Goal: Task Accomplishment & Management: Manage account settings

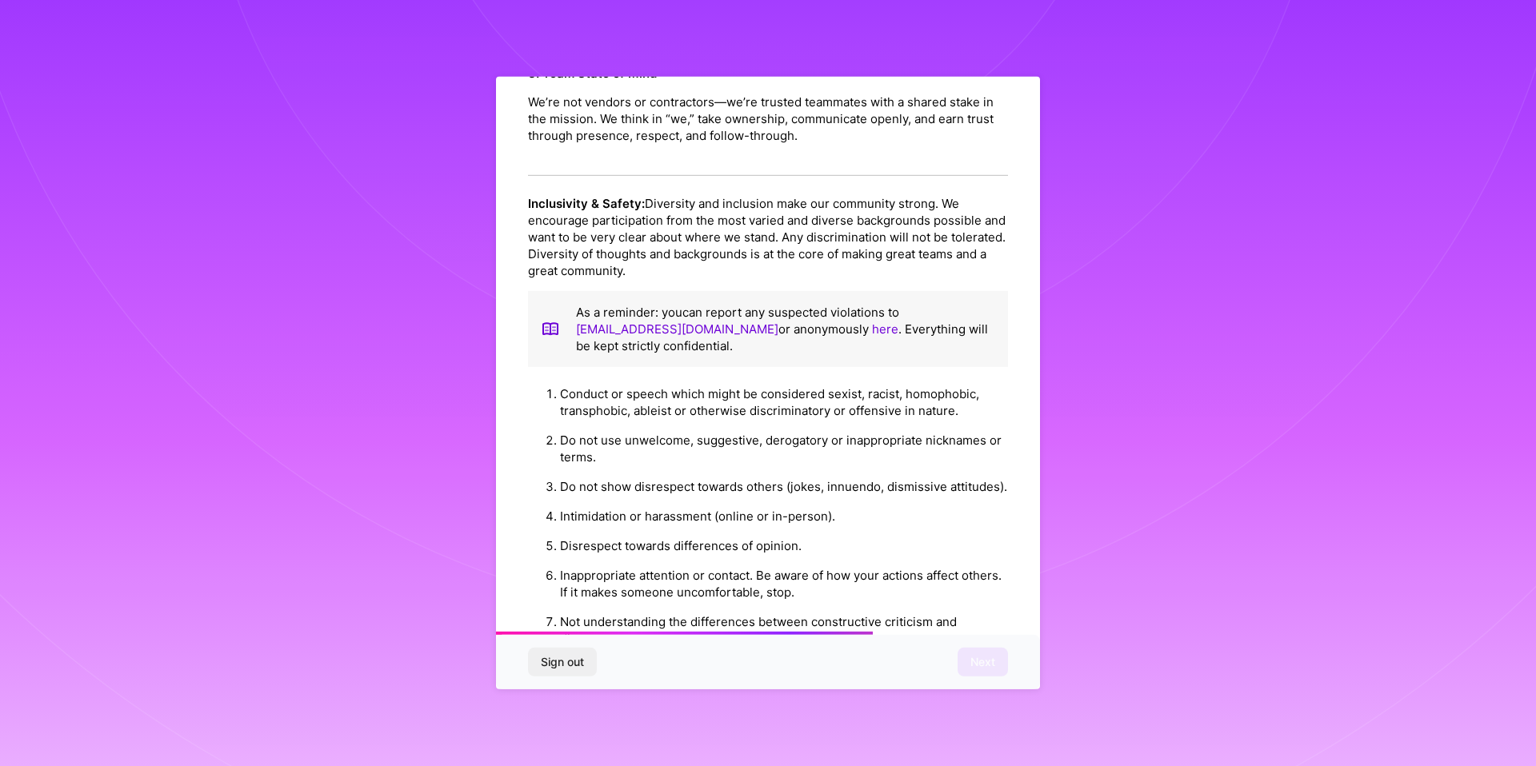
scroll to position [1578, 0]
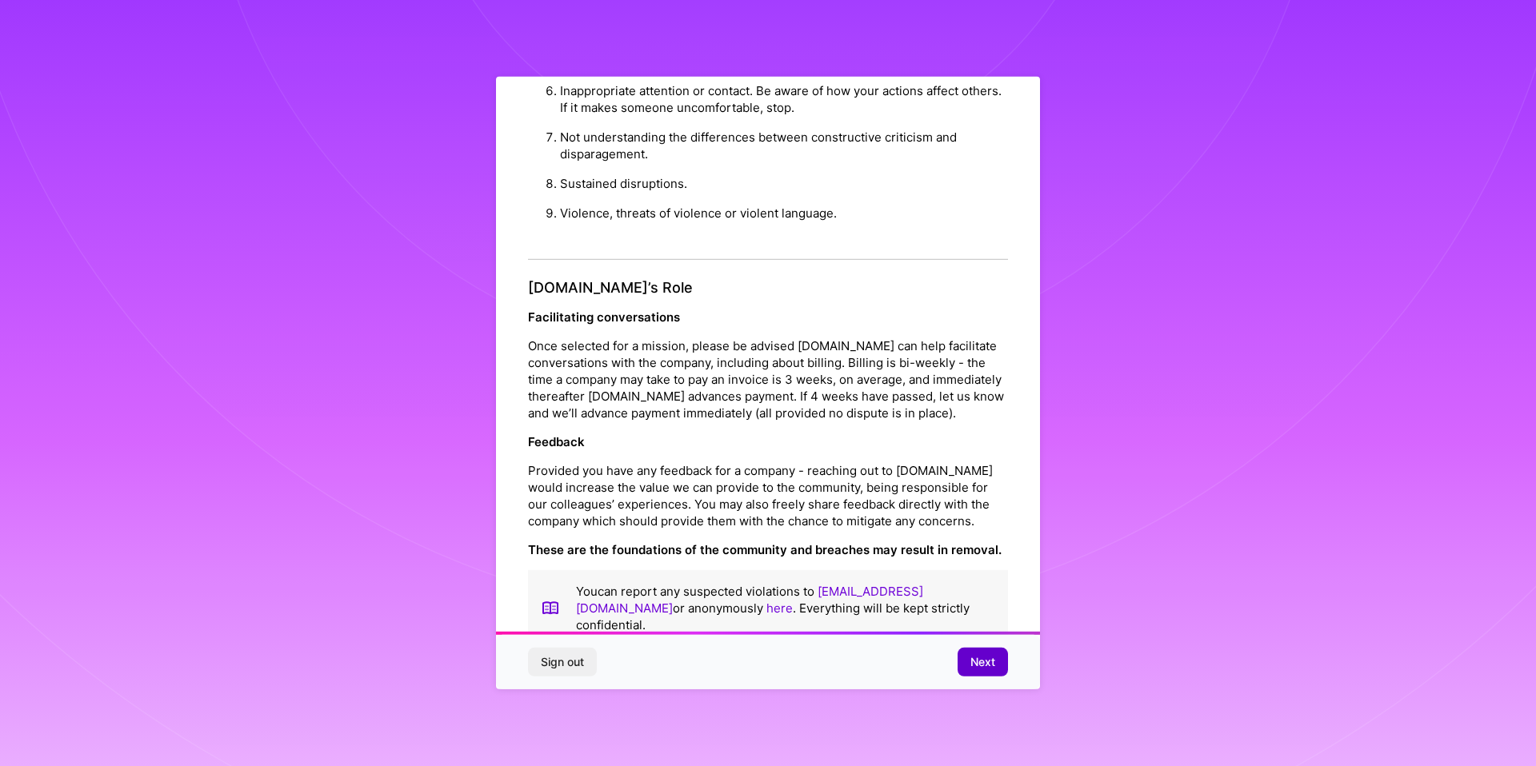
click at [971, 650] on button "Next" at bounding box center [983, 662] width 50 height 29
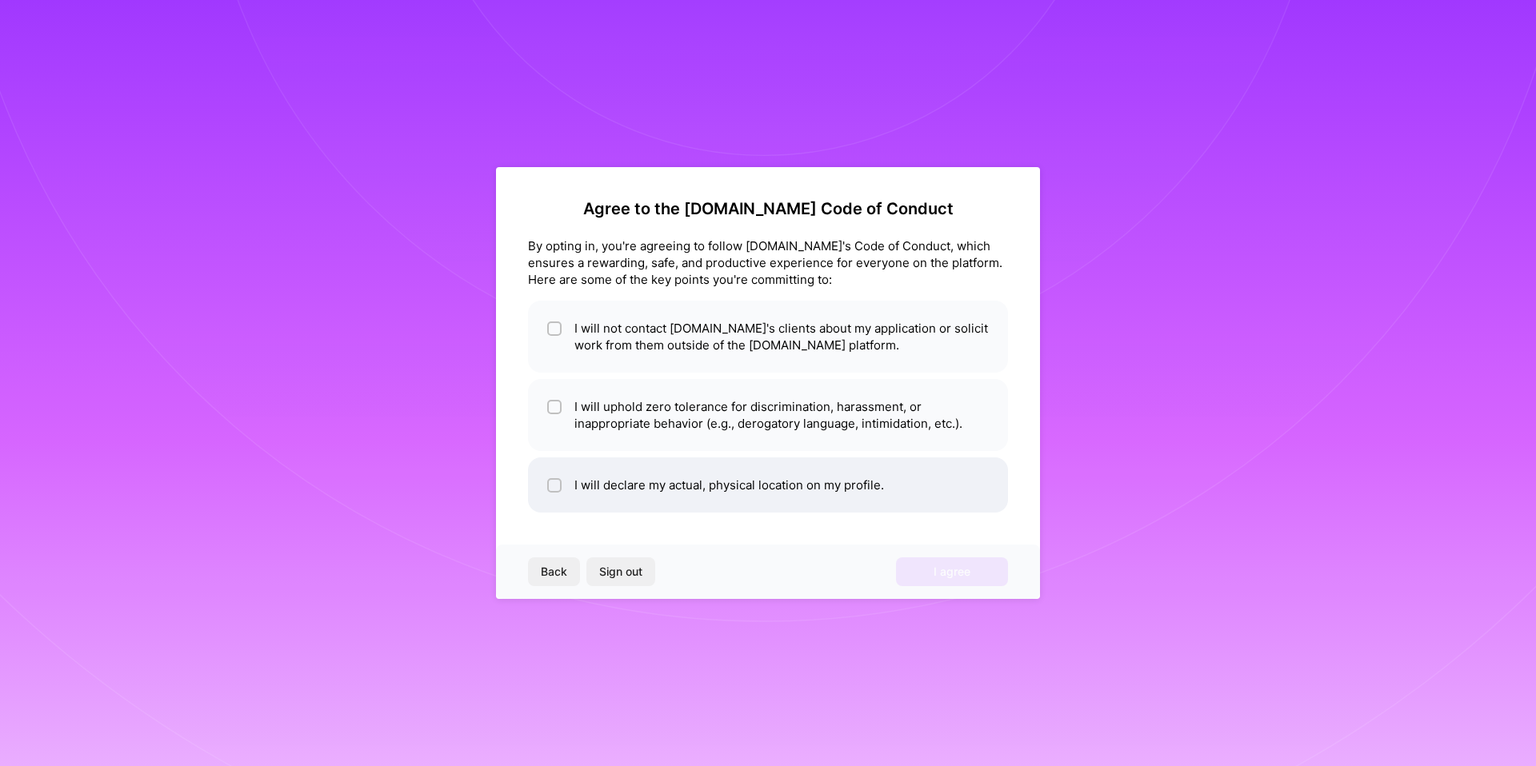
scroll to position [0, 0]
click at [709, 364] on li "I will not contact [DOMAIN_NAME]'s clients about my application or solicit work…" at bounding box center [768, 337] width 480 height 72
checkbox input "true"
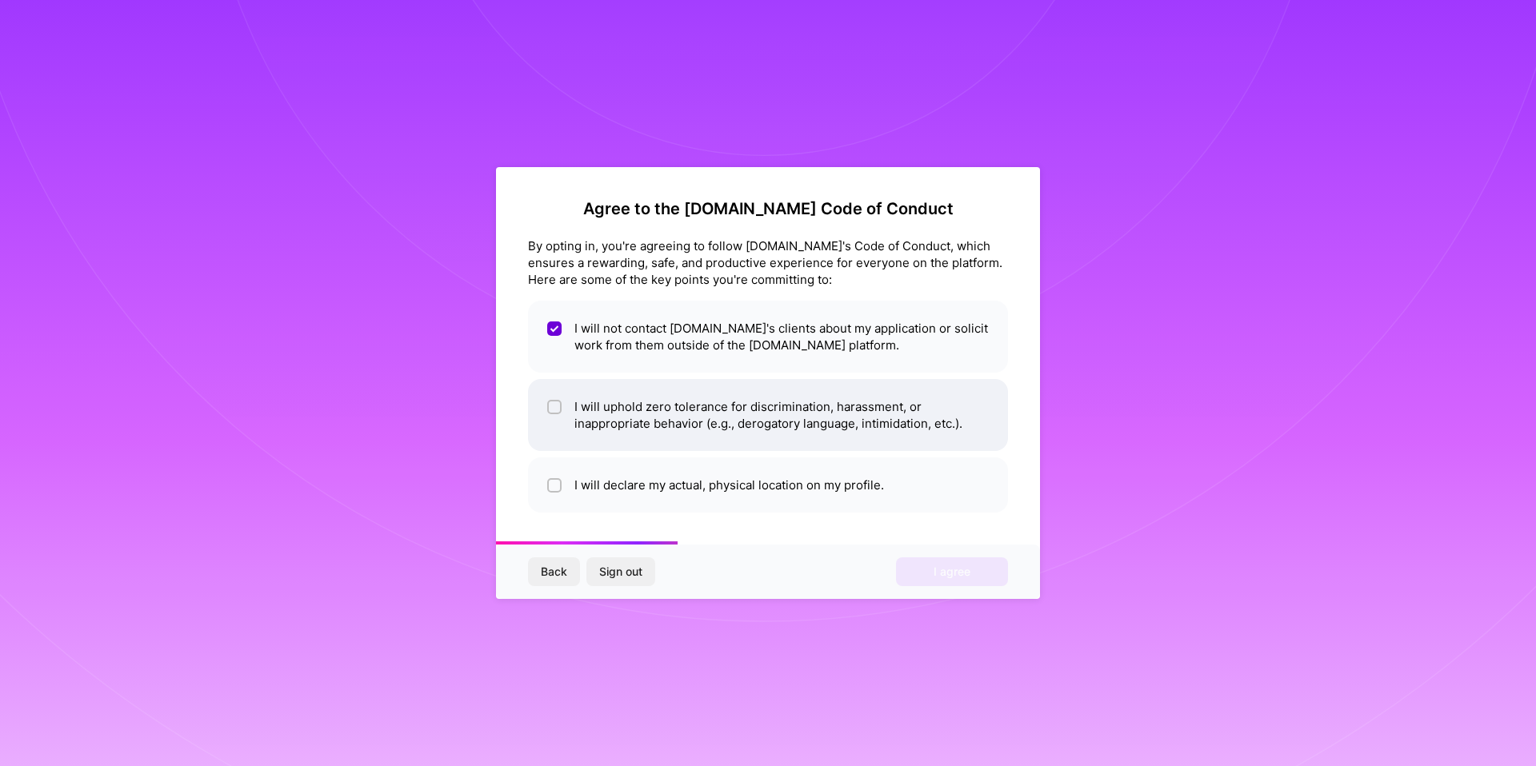
click at [638, 414] on li "I will uphold zero tolerance for discrimination, harassment, or inappropriate b…" at bounding box center [768, 415] width 480 height 72
checkbox input "true"
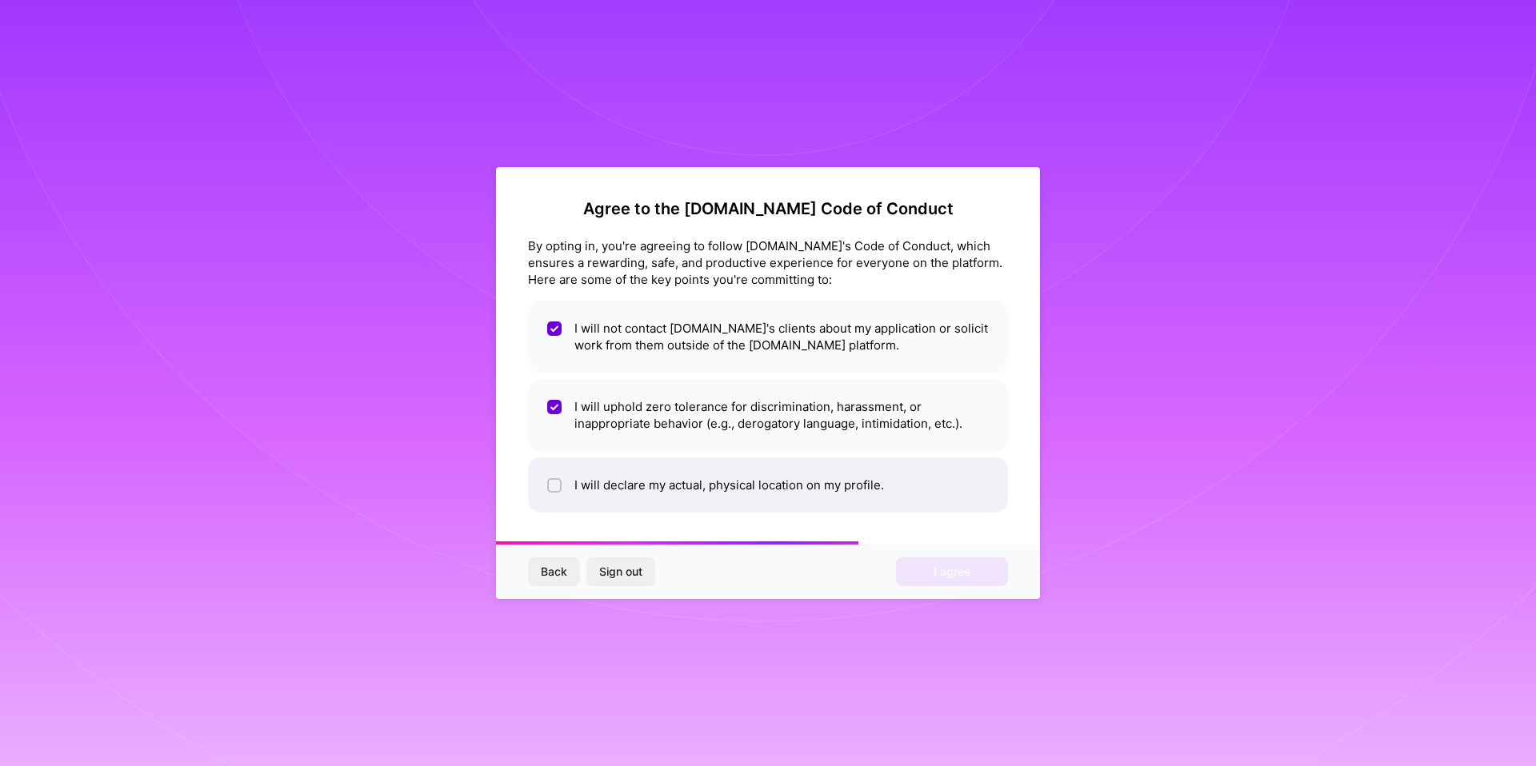
click at [662, 470] on li "I will declare my actual, physical location on my profile." at bounding box center [768, 485] width 480 height 55
checkbox input "true"
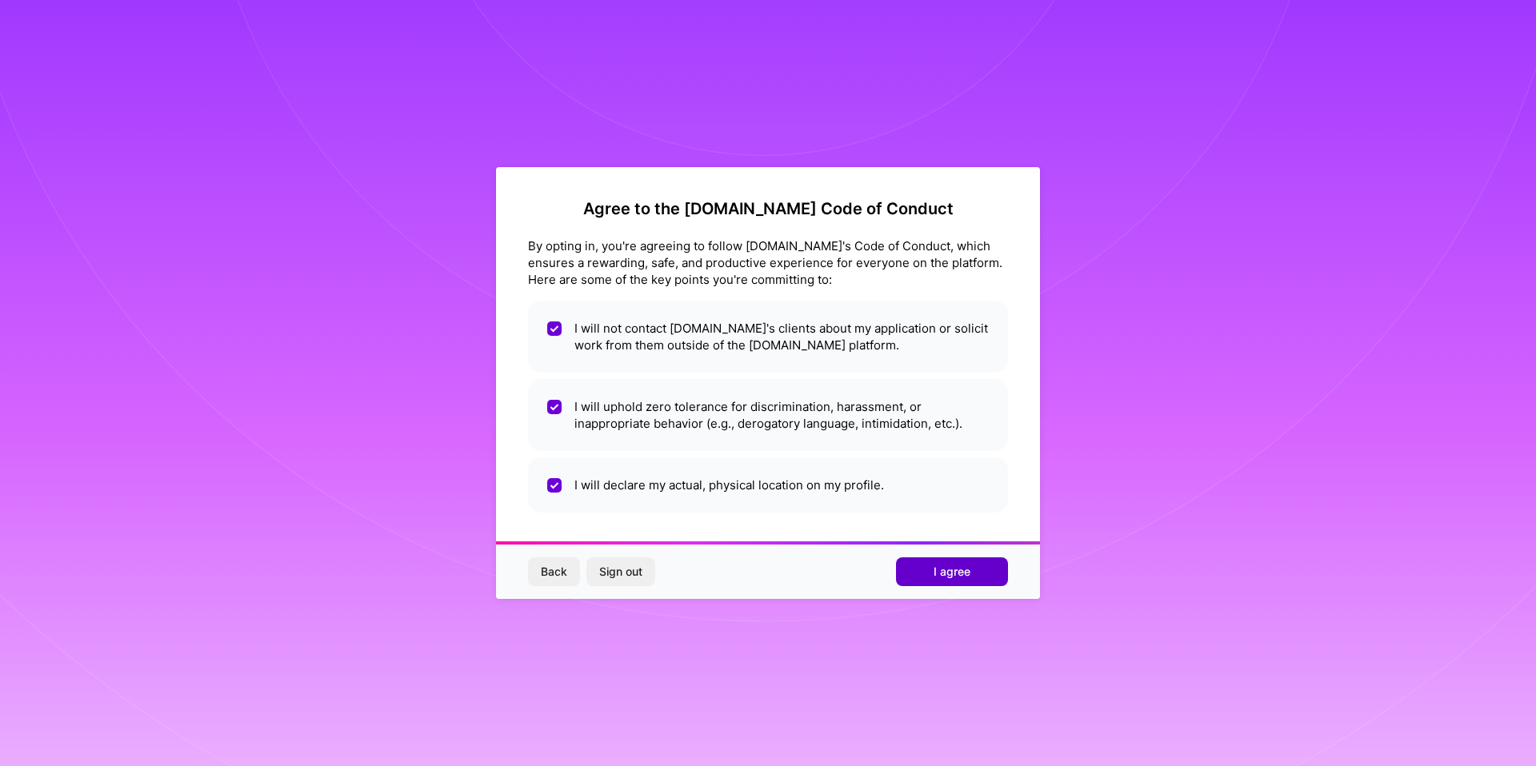
click at [927, 571] on button "I agree" at bounding box center [952, 572] width 112 height 29
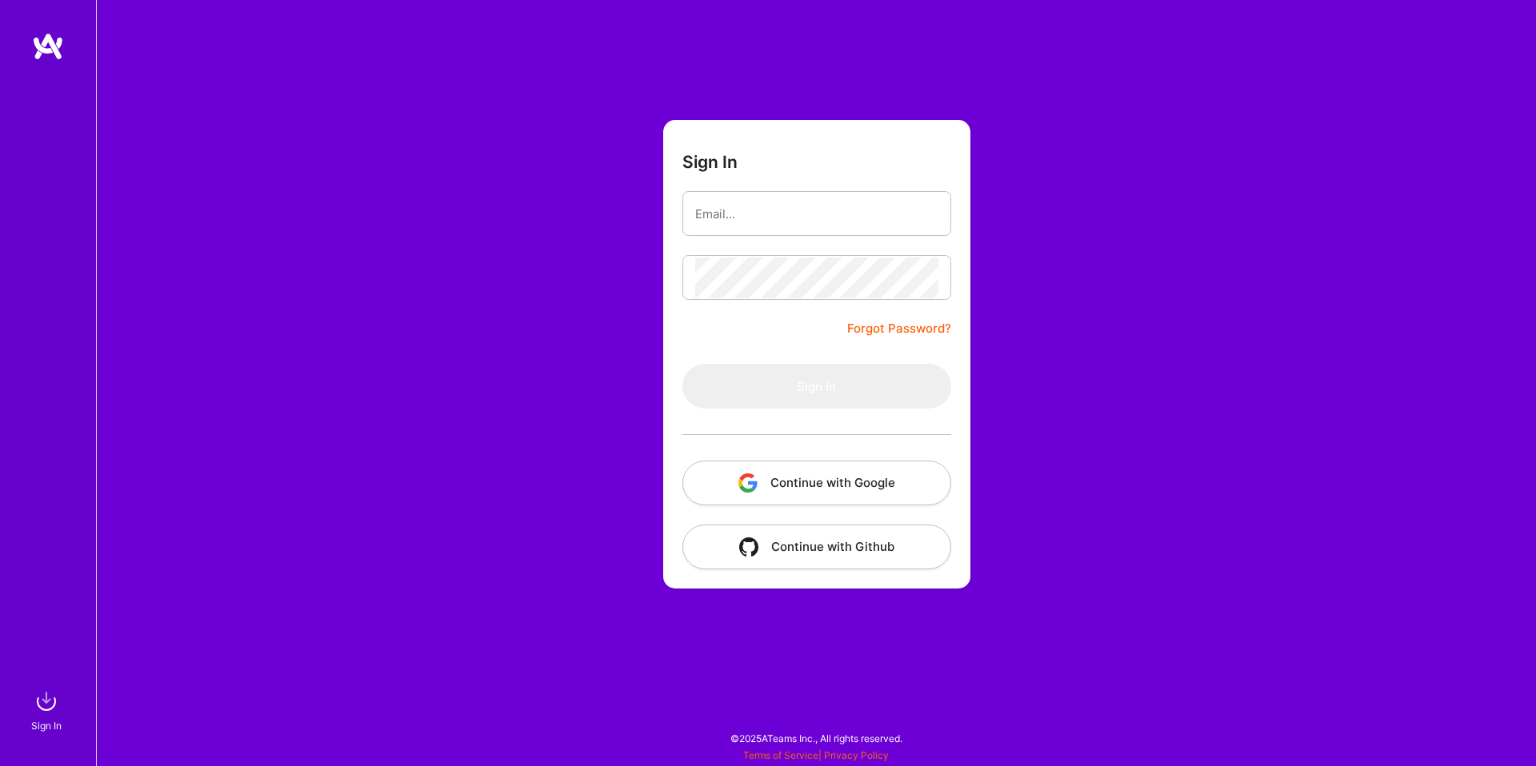
click at [807, 478] on button "Continue with Google" at bounding box center [816, 483] width 269 height 45
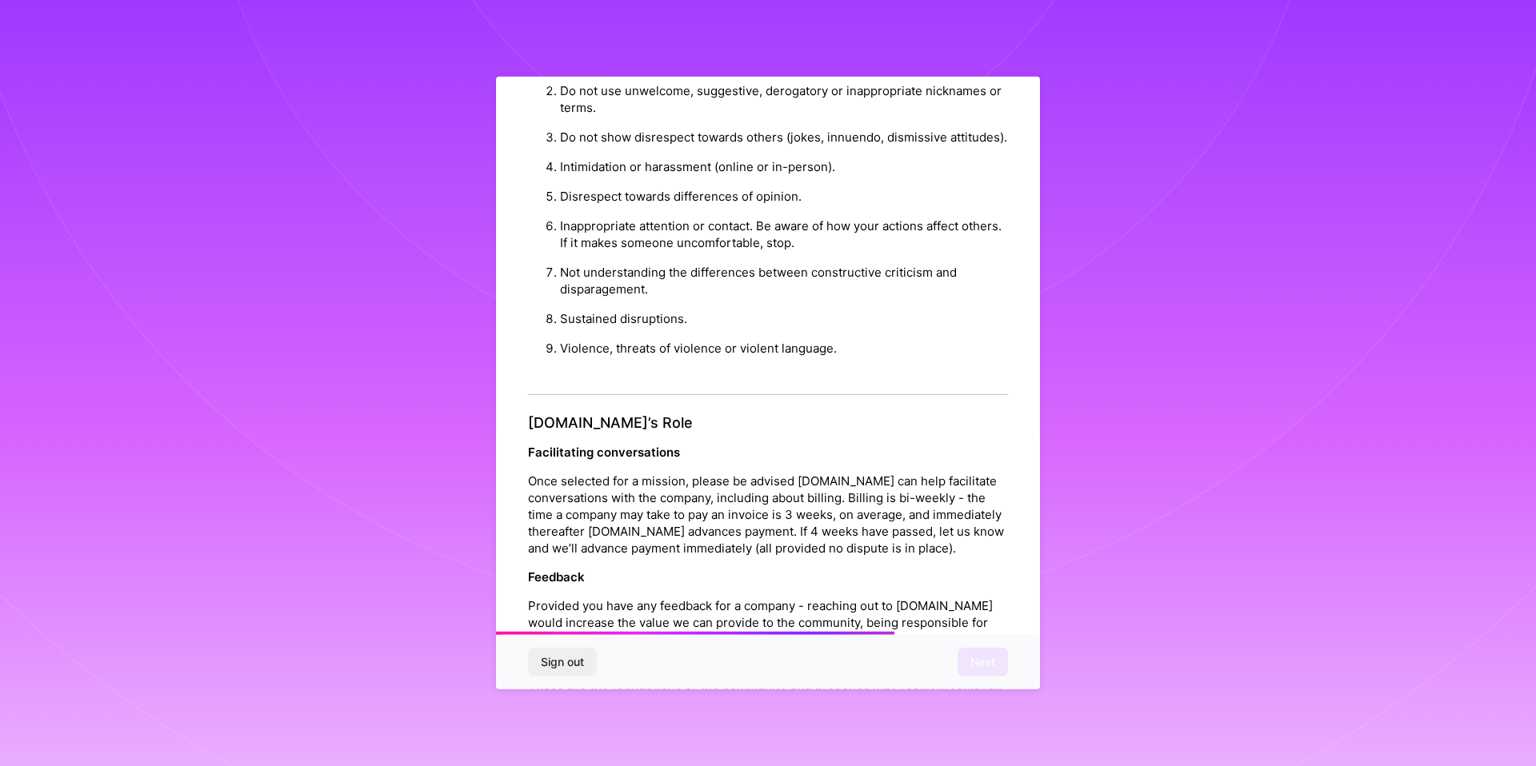
scroll to position [1578, 0]
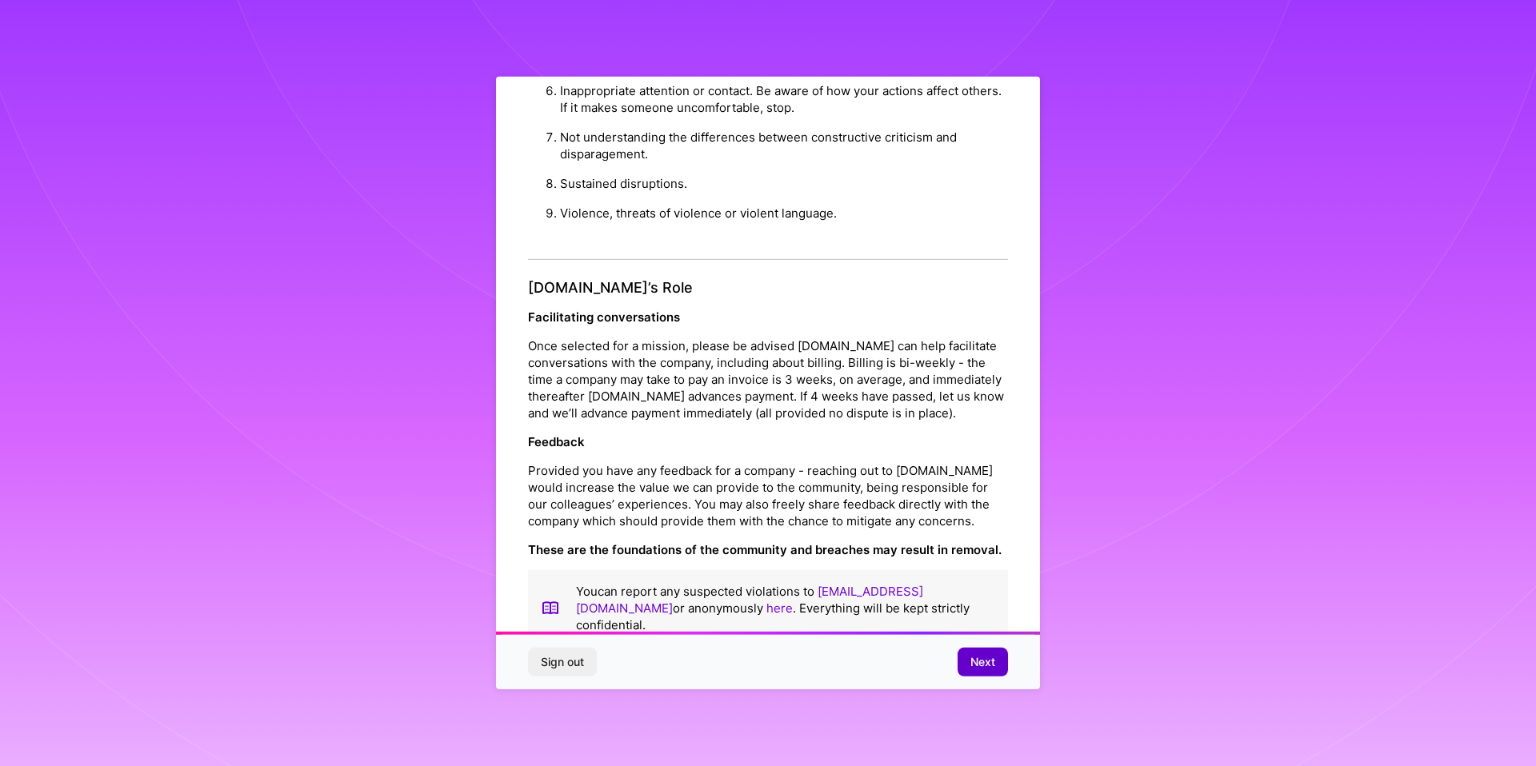
click at [977, 650] on button "Next" at bounding box center [983, 662] width 50 height 29
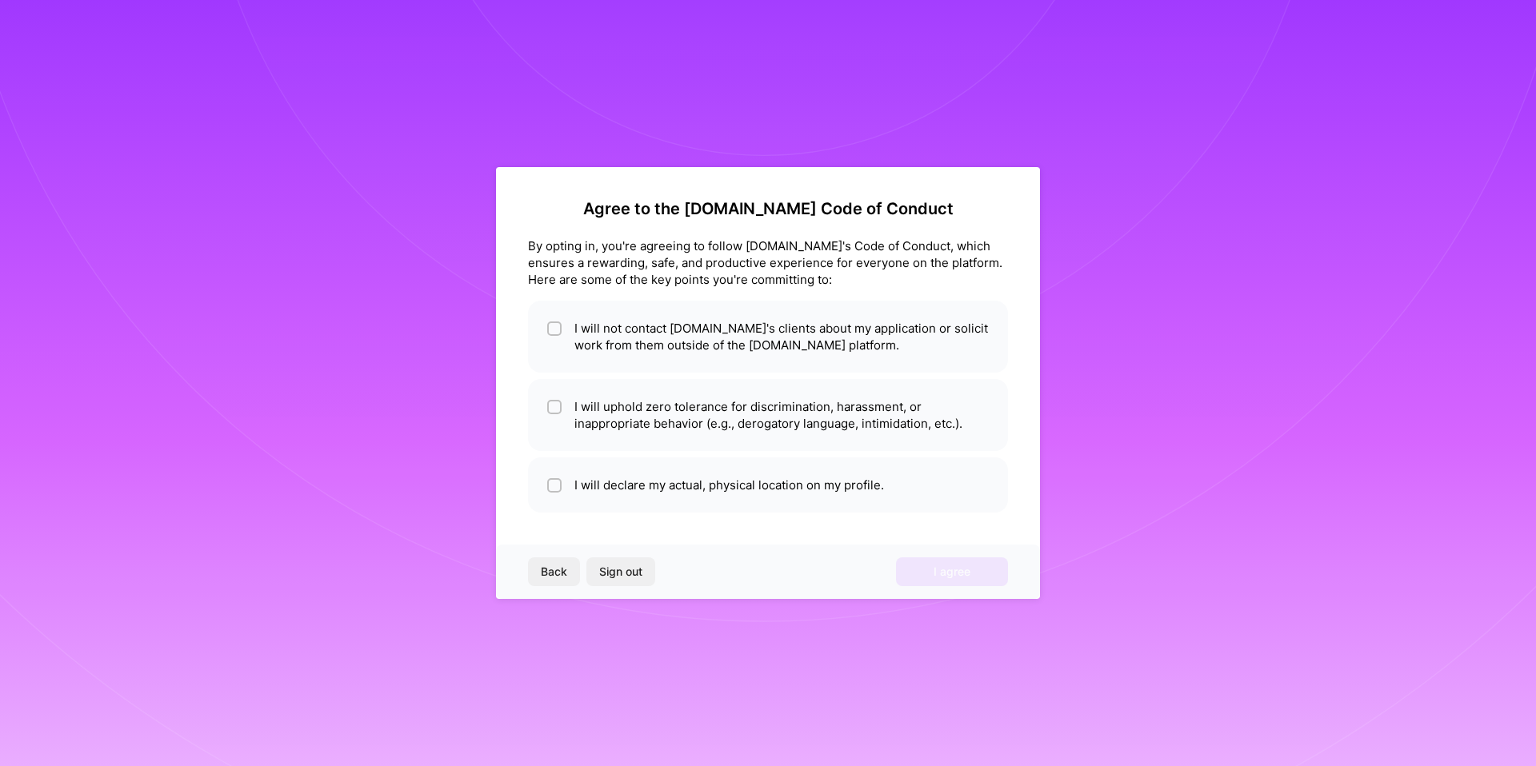
scroll to position [0, 0]
drag, startPoint x: 761, startPoint y: 370, endPoint x: 745, endPoint y: 418, distance: 50.6
click at [761, 370] on li "I will not contact [DOMAIN_NAME]'s clients about my application or solicit work…" at bounding box center [768, 337] width 480 height 72
checkbox input "true"
drag, startPoint x: 745, startPoint y: 418, endPoint x: 730, endPoint y: 464, distance: 48.1
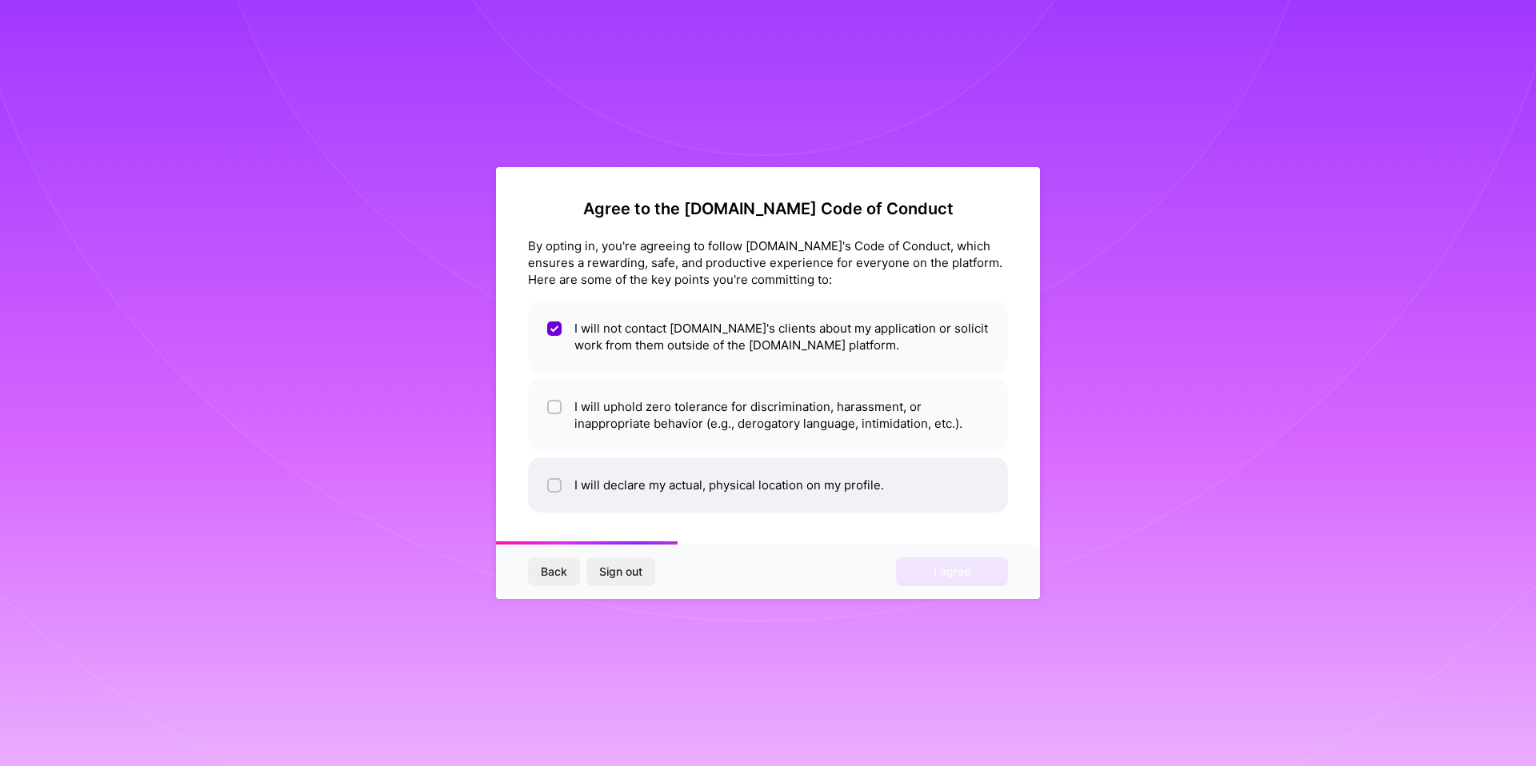
click at [742, 422] on li "I will uphold zero tolerance for discrimination, harassment, or inappropriate b…" at bounding box center [768, 415] width 480 height 72
checkbox input "true"
click at [730, 466] on li "I will declare my actual, physical location on my profile." at bounding box center [768, 485] width 480 height 55
checkbox input "true"
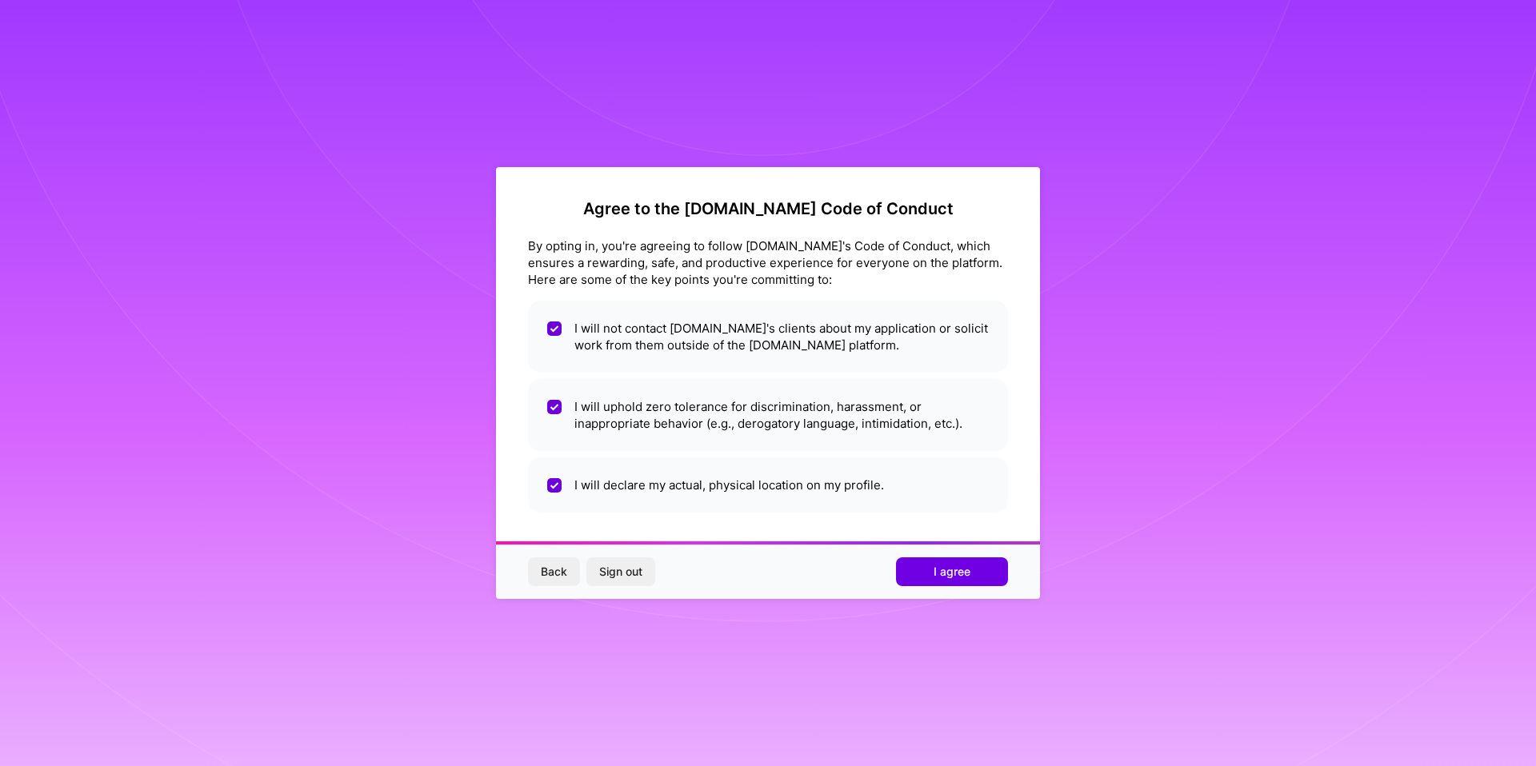
click at [963, 586] on div "Back Sign out I agree" at bounding box center [768, 572] width 544 height 54
click at [962, 582] on button "I agree" at bounding box center [952, 572] width 112 height 29
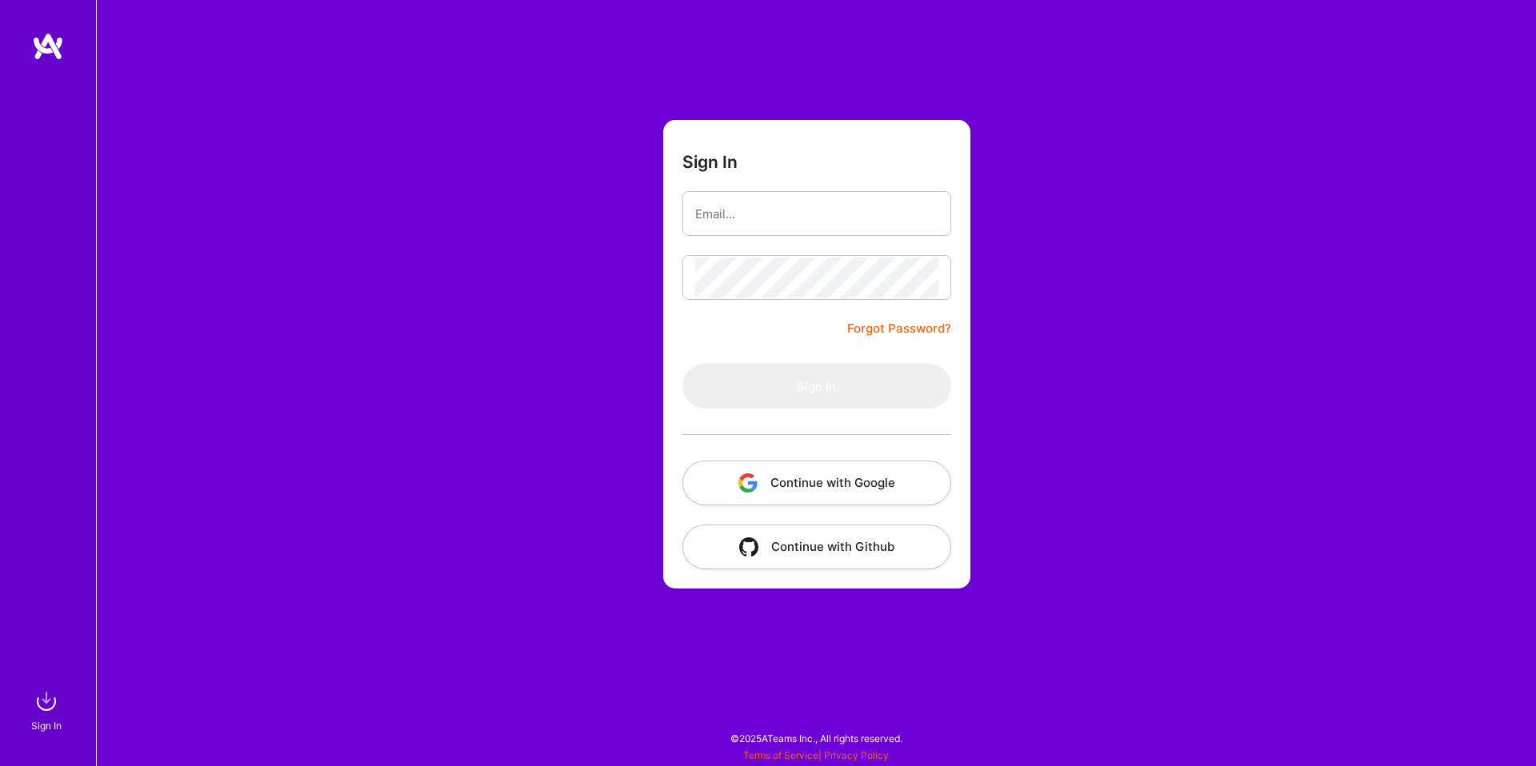
click at [815, 545] on button "Continue with Github" at bounding box center [816, 547] width 269 height 45
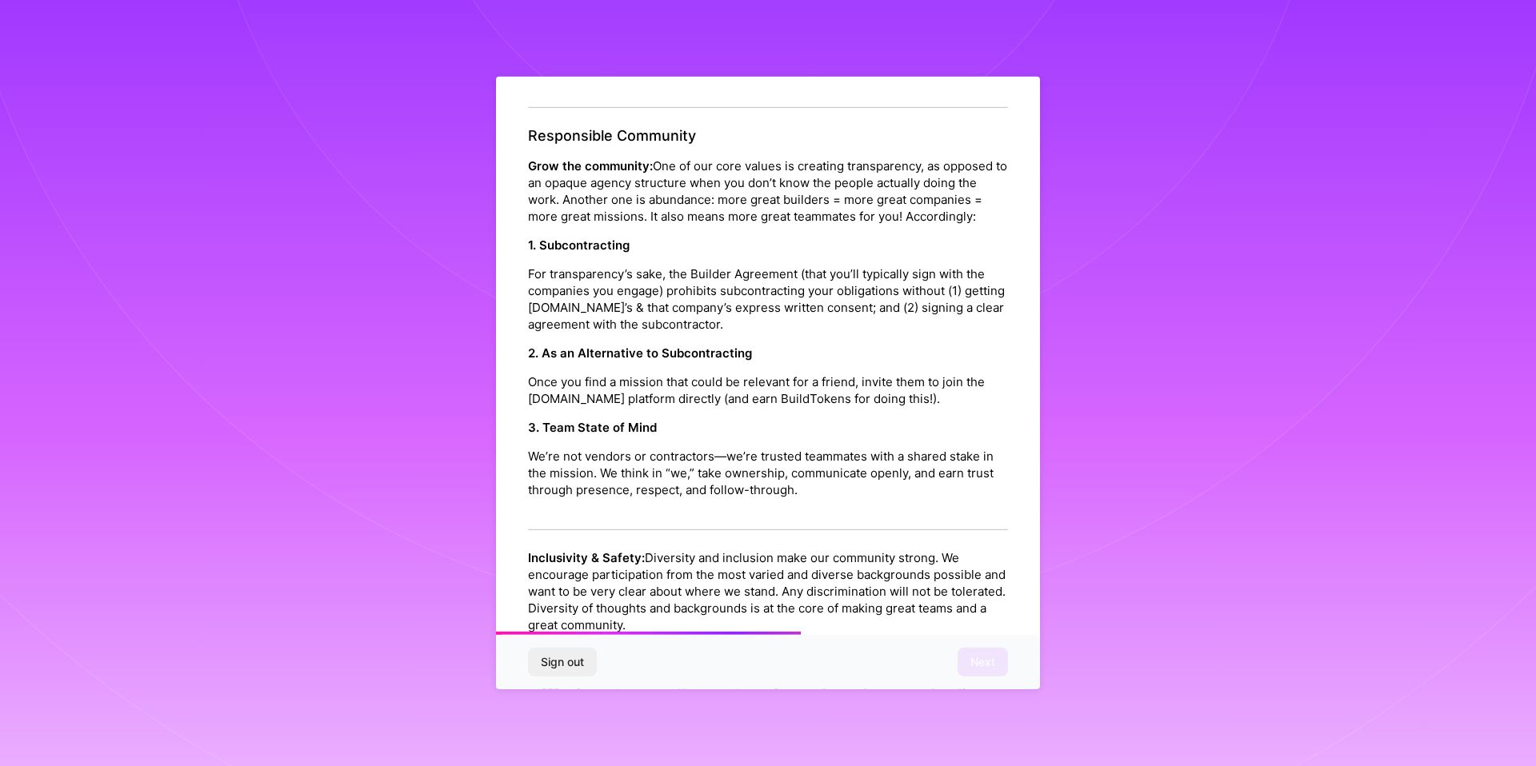
scroll to position [1578, 0]
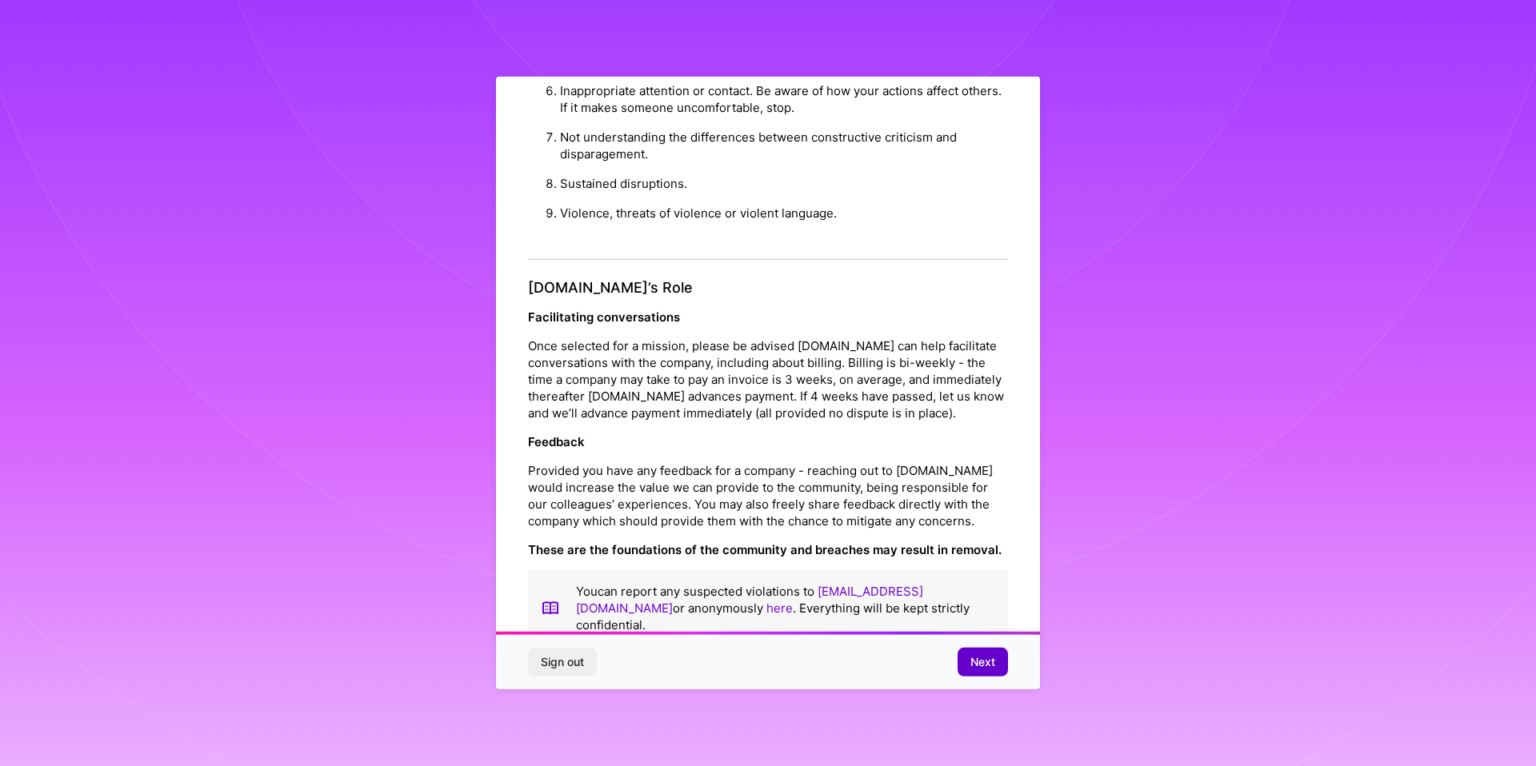
click at [995, 658] on button "Next" at bounding box center [983, 662] width 50 height 29
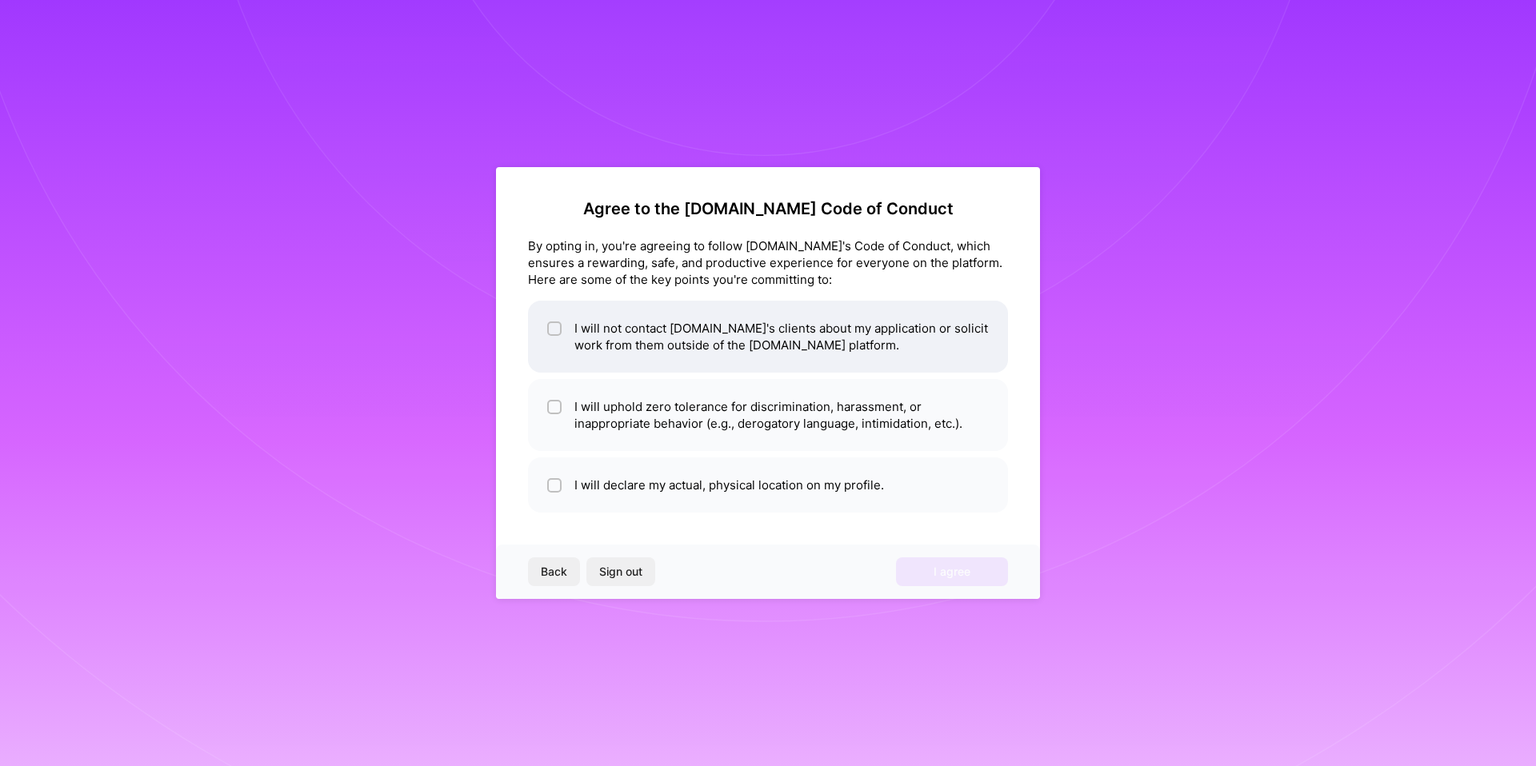
click at [714, 359] on li "I will not contact [DOMAIN_NAME]'s clients about my application or solicit work…" at bounding box center [768, 337] width 480 height 72
checkbox input "true"
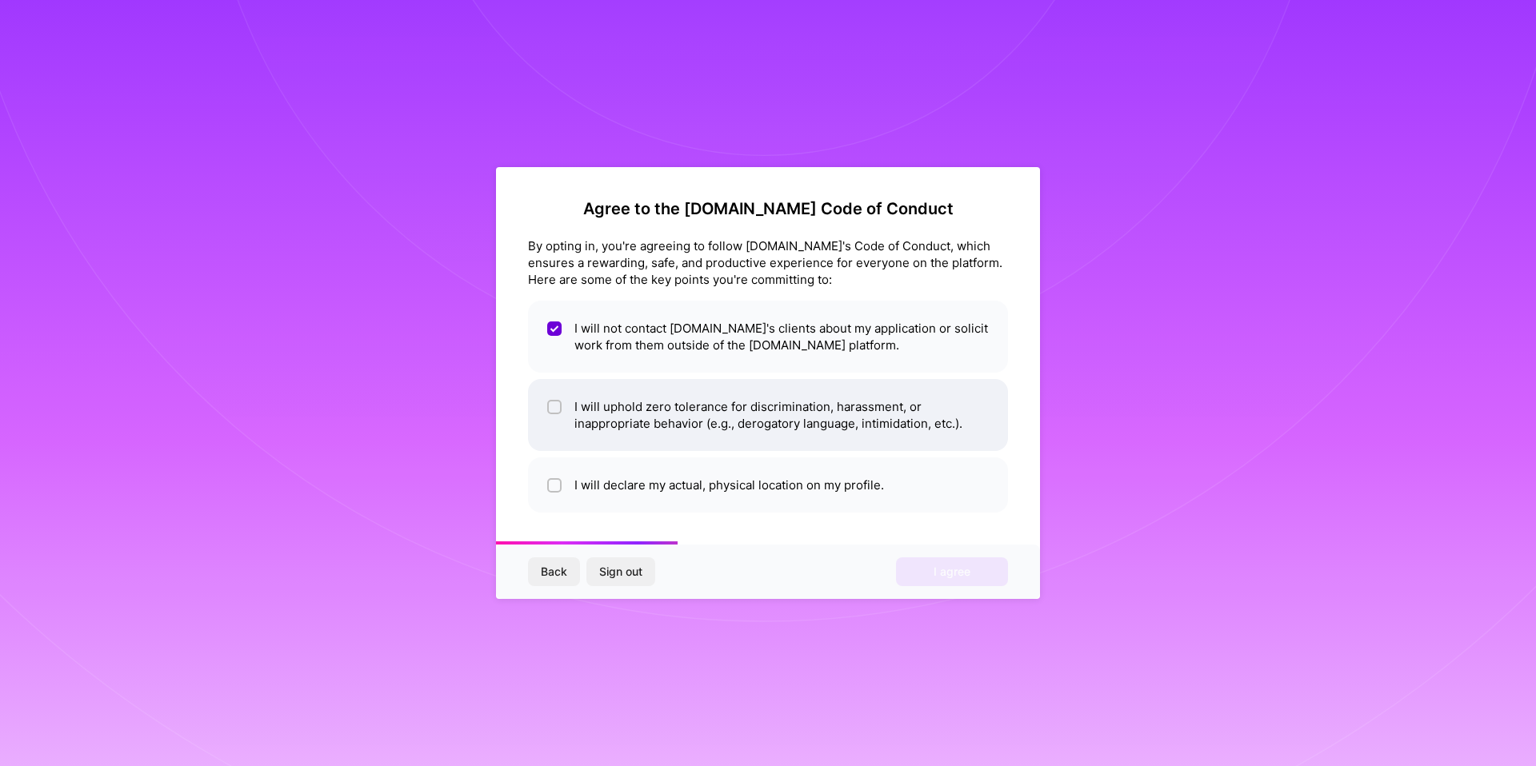
click at [702, 414] on li "I will uphold zero tolerance for discrimination, harassment, or inappropriate b…" at bounding box center [768, 415] width 480 height 72
checkbox input "true"
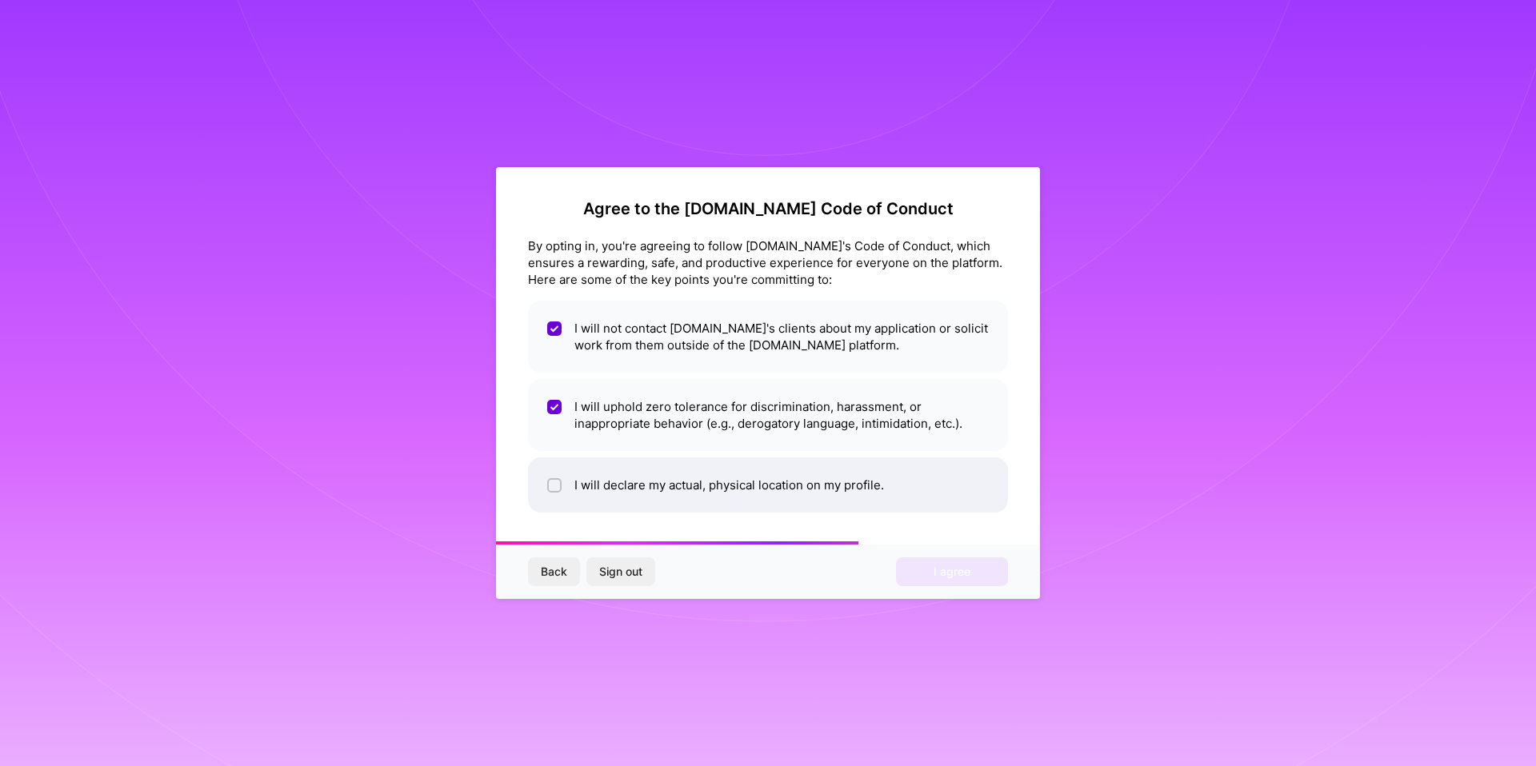
click at [702, 476] on li "I will declare my actual, physical location on my profile." at bounding box center [768, 485] width 480 height 55
checkbox input "true"
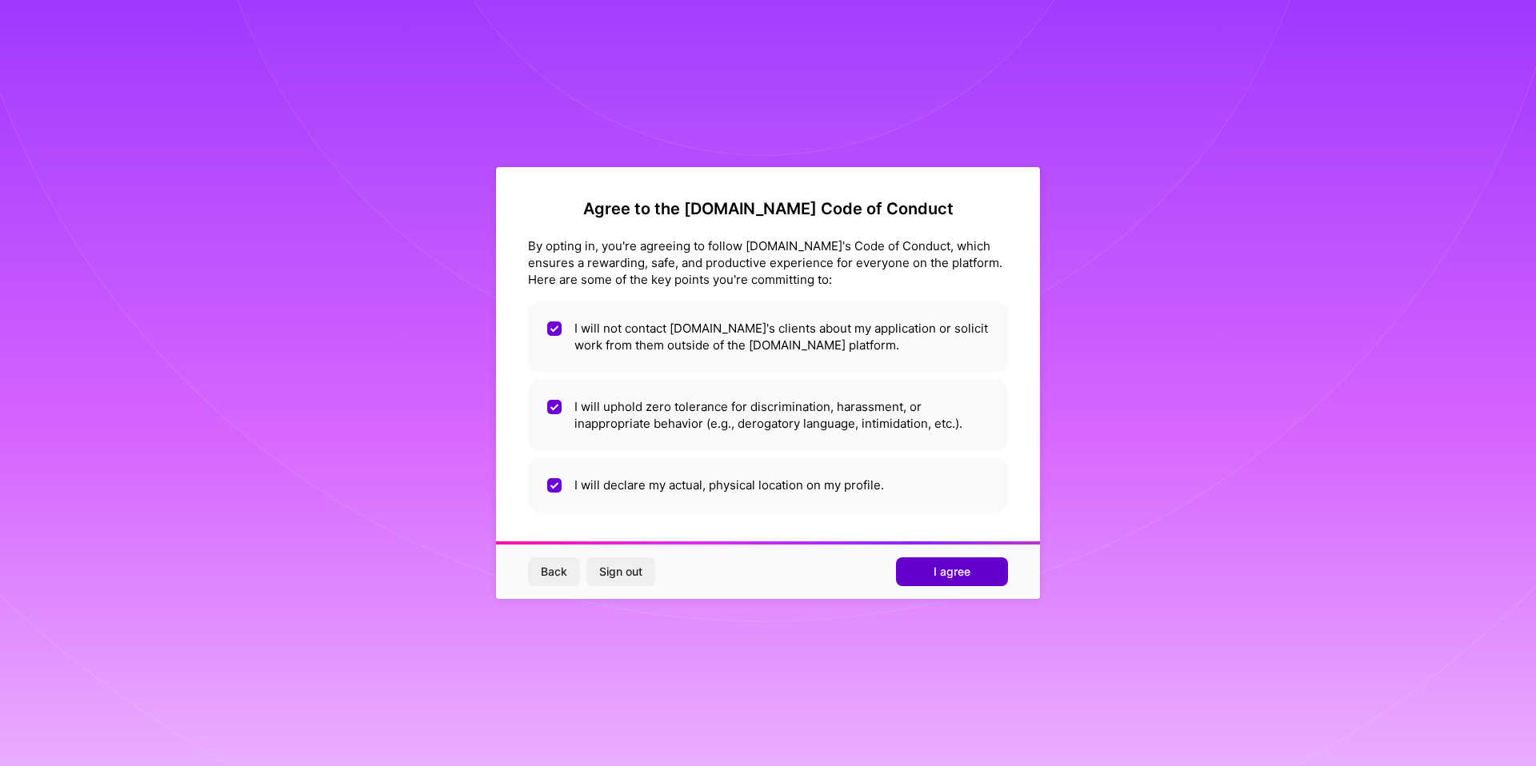
click at [899, 575] on button "I agree" at bounding box center [952, 572] width 112 height 29
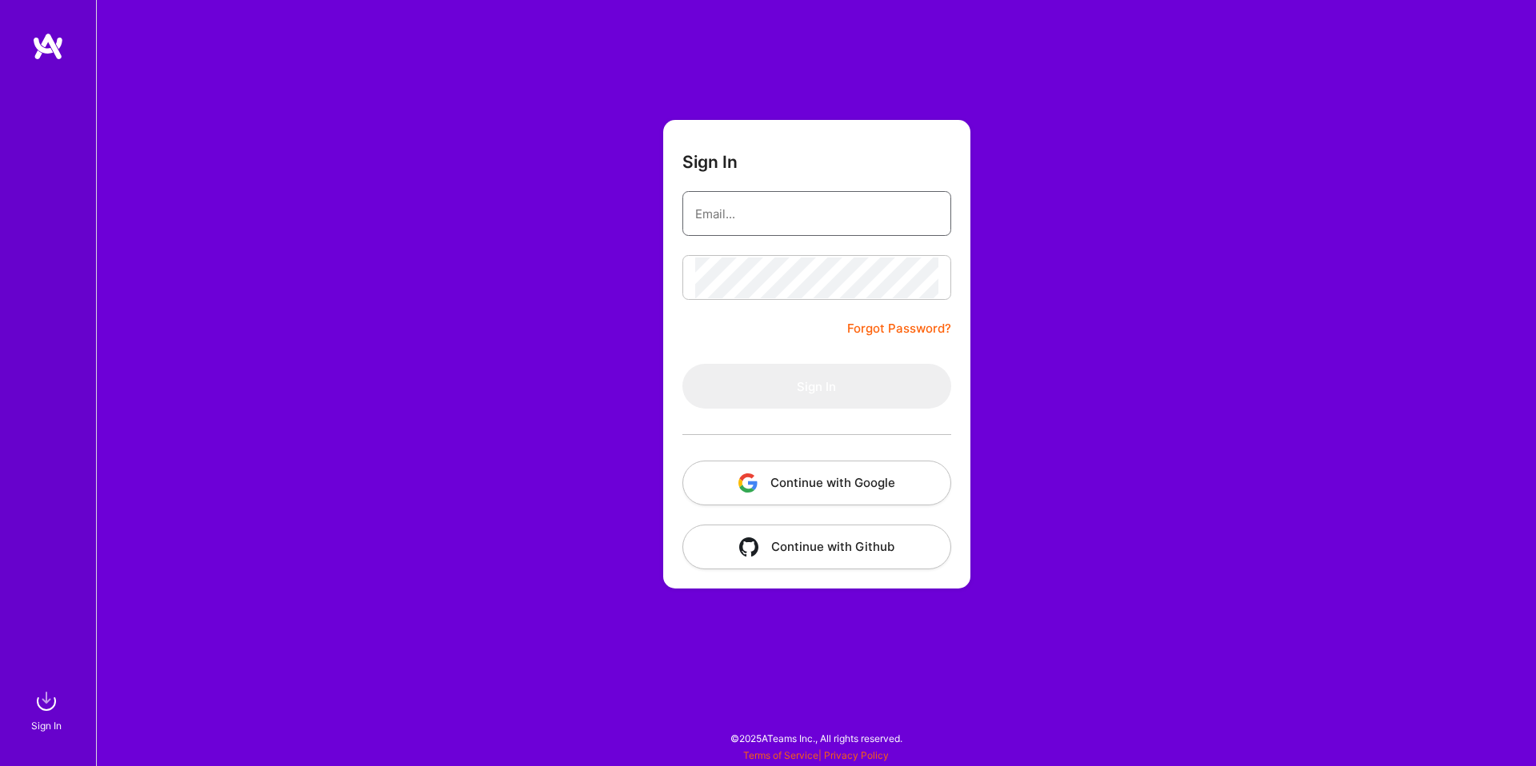
click at [794, 218] on input "email" at bounding box center [816, 214] width 243 height 41
click at [720, 304] on form "Sign In Forgot Password? Sign In Continue with Google Continue with Github" at bounding box center [816, 354] width 307 height 469
type input "stefansarmir8@gmail.com"
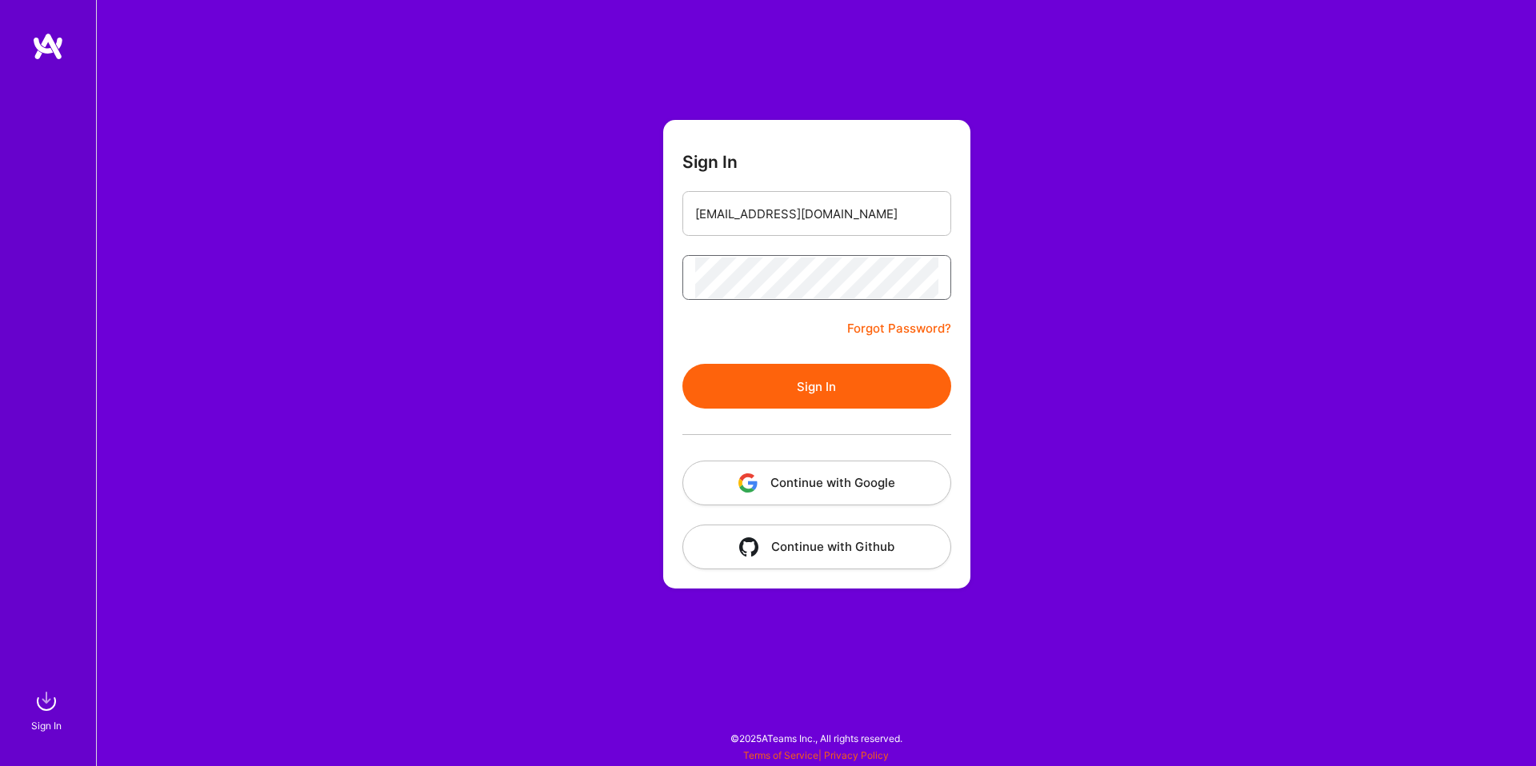
click at [682, 364] on button "Sign In" at bounding box center [816, 386] width 269 height 45
click at [874, 324] on link "Forgot Password?" at bounding box center [899, 328] width 104 height 19
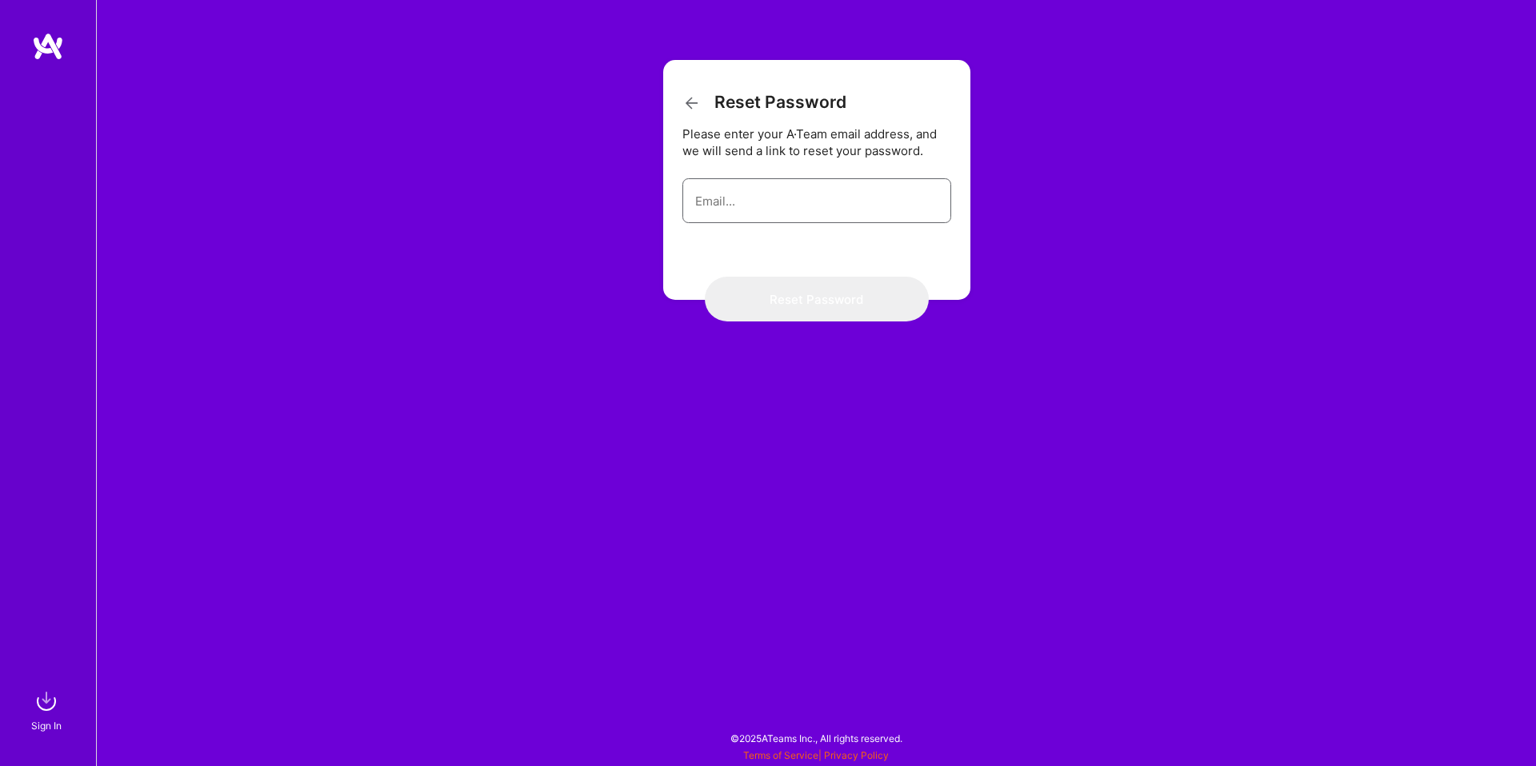
click at [706, 207] on input "email" at bounding box center [816, 201] width 243 height 41
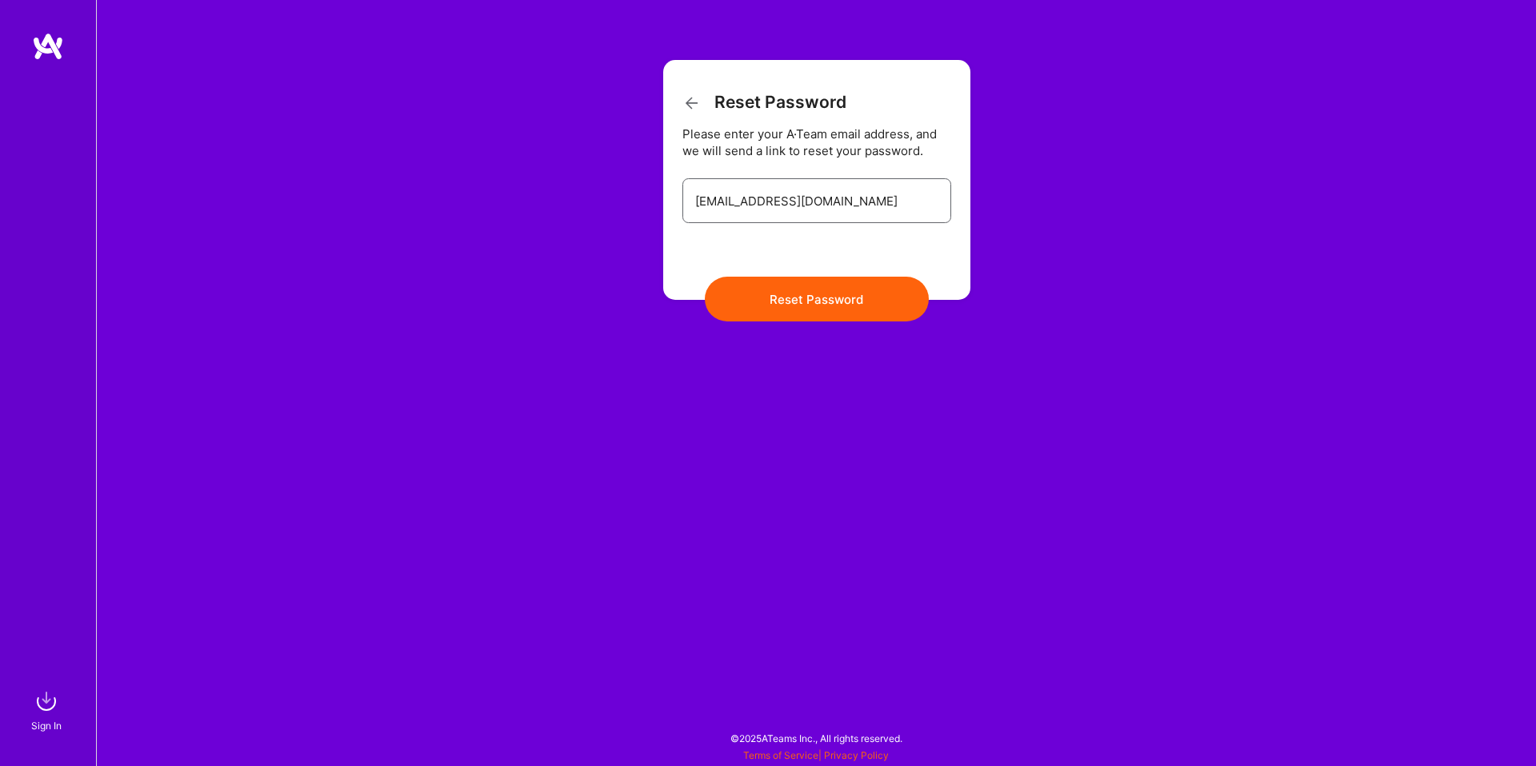
type input "stefansarmir@gmail.com"
click at [762, 293] on button "Reset Password" at bounding box center [817, 299] width 224 height 45
